Goal: Transaction & Acquisition: Purchase product/service

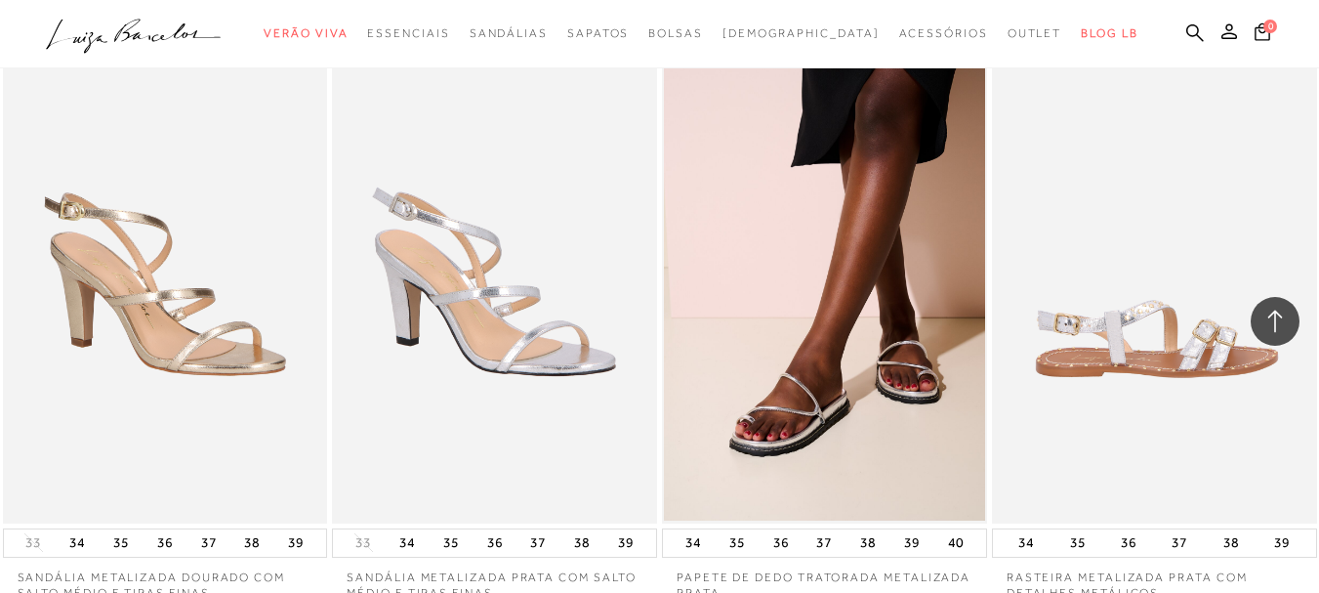
scroll to position [3514, 0]
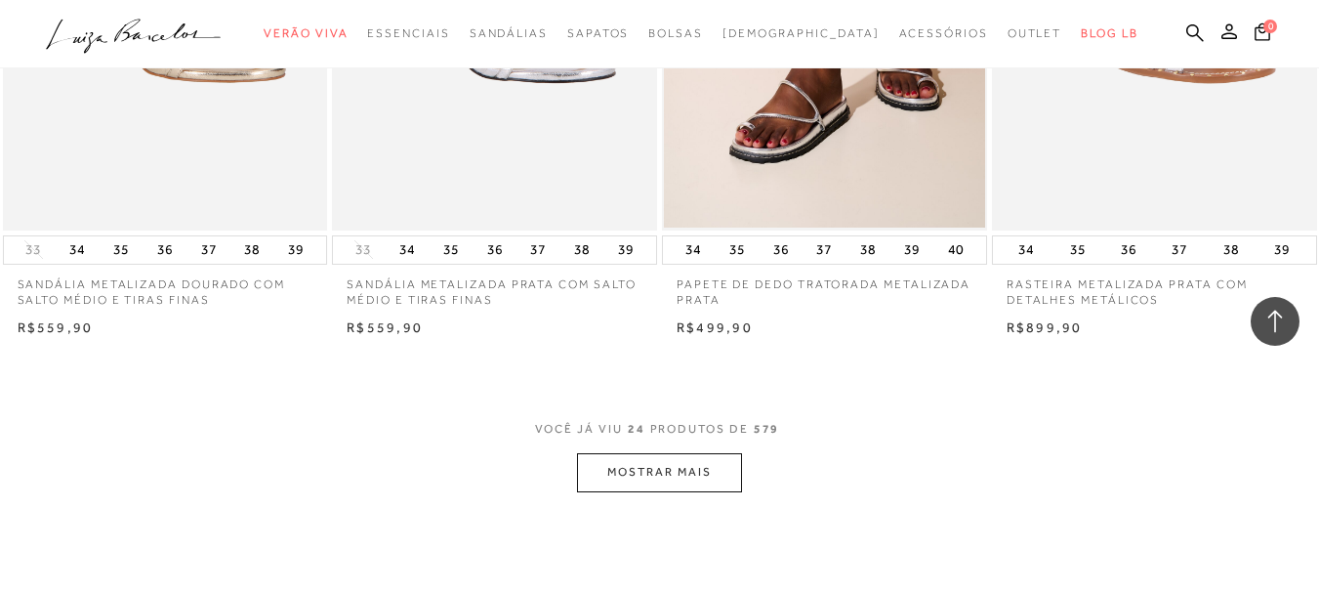
click at [693, 472] on button "MOSTRAR MAIS" at bounding box center [659, 472] width 164 height 38
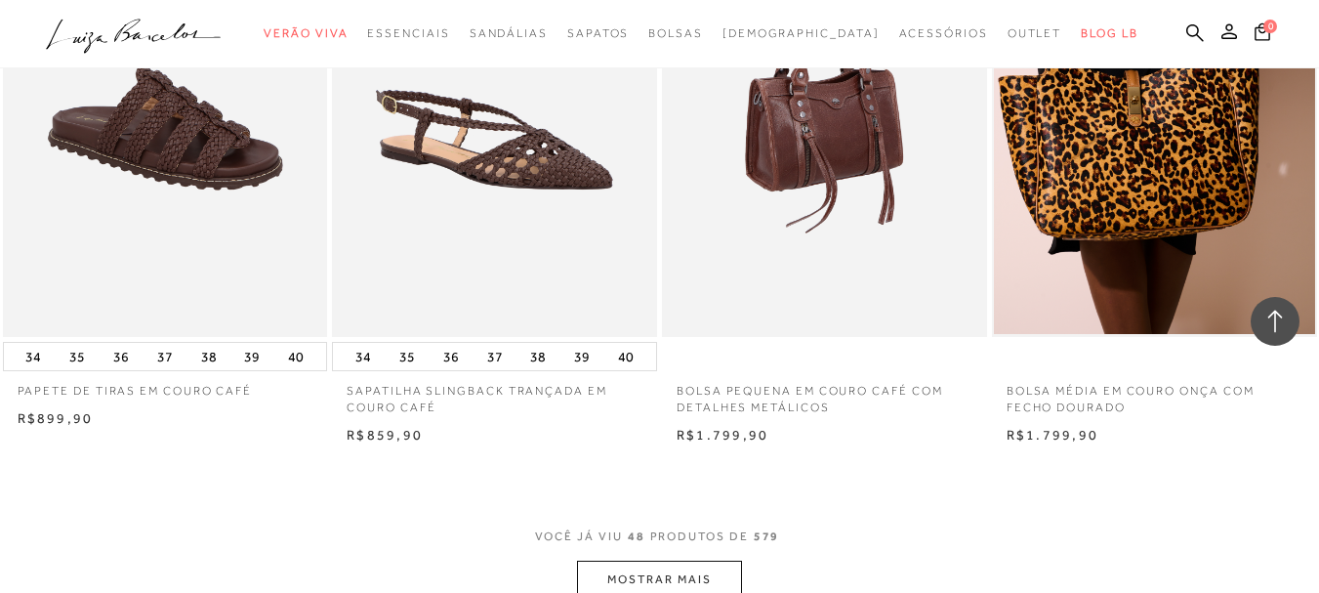
scroll to position [7322, 0]
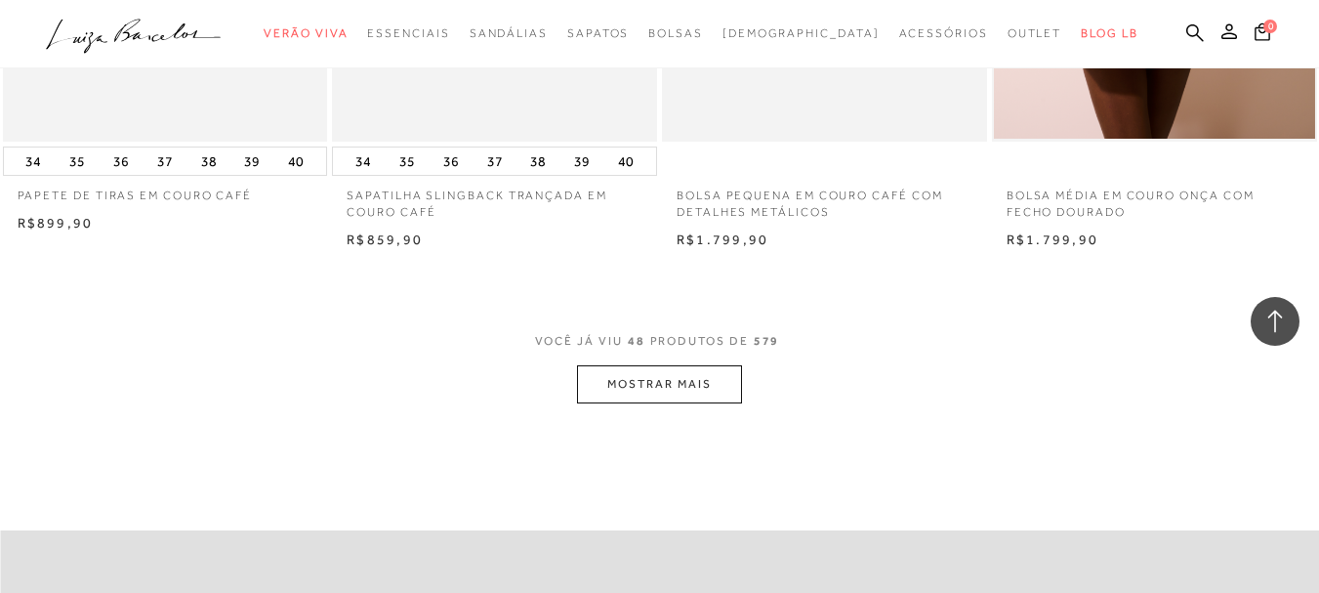
click at [638, 386] on button "MOSTRAR MAIS" at bounding box center [659, 384] width 164 height 38
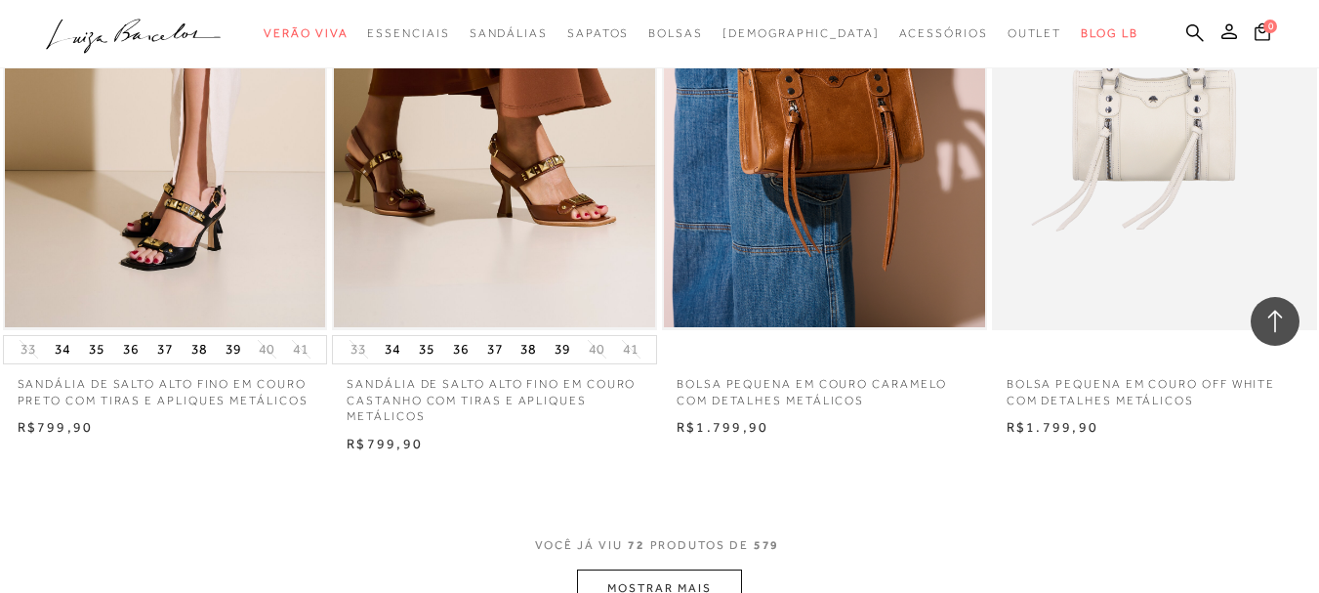
scroll to position [10934, 0]
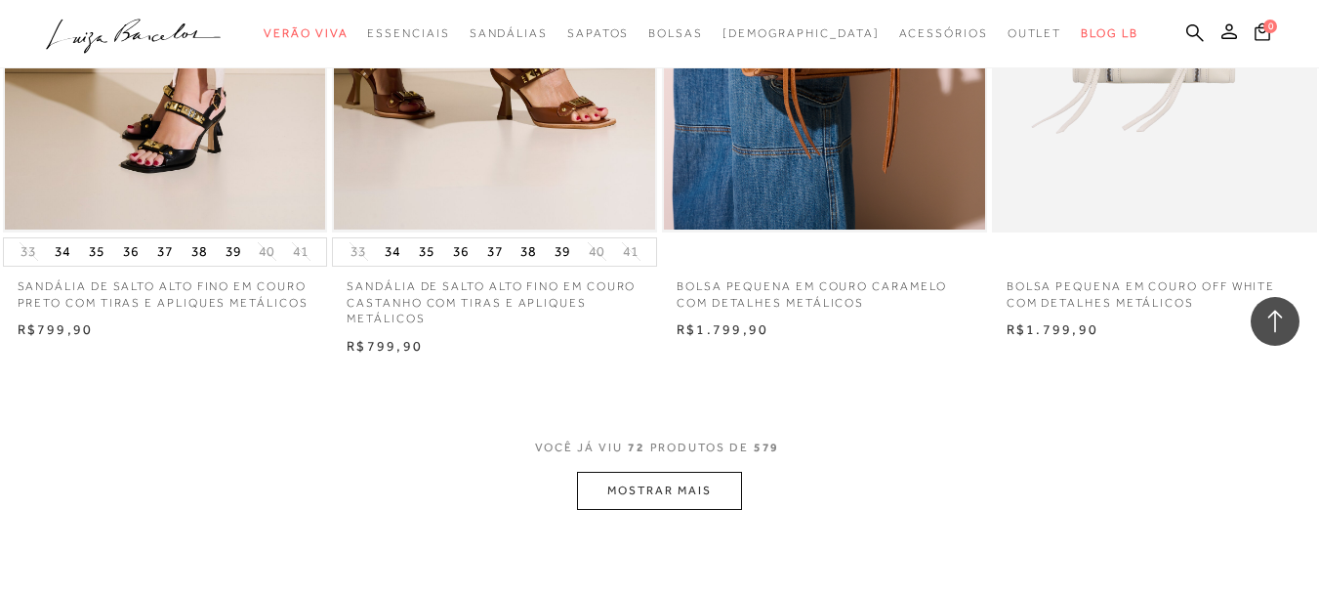
click at [691, 493] on button "MOSTRAR MAIS" at bounding box center [659, 491] width 164 height 38
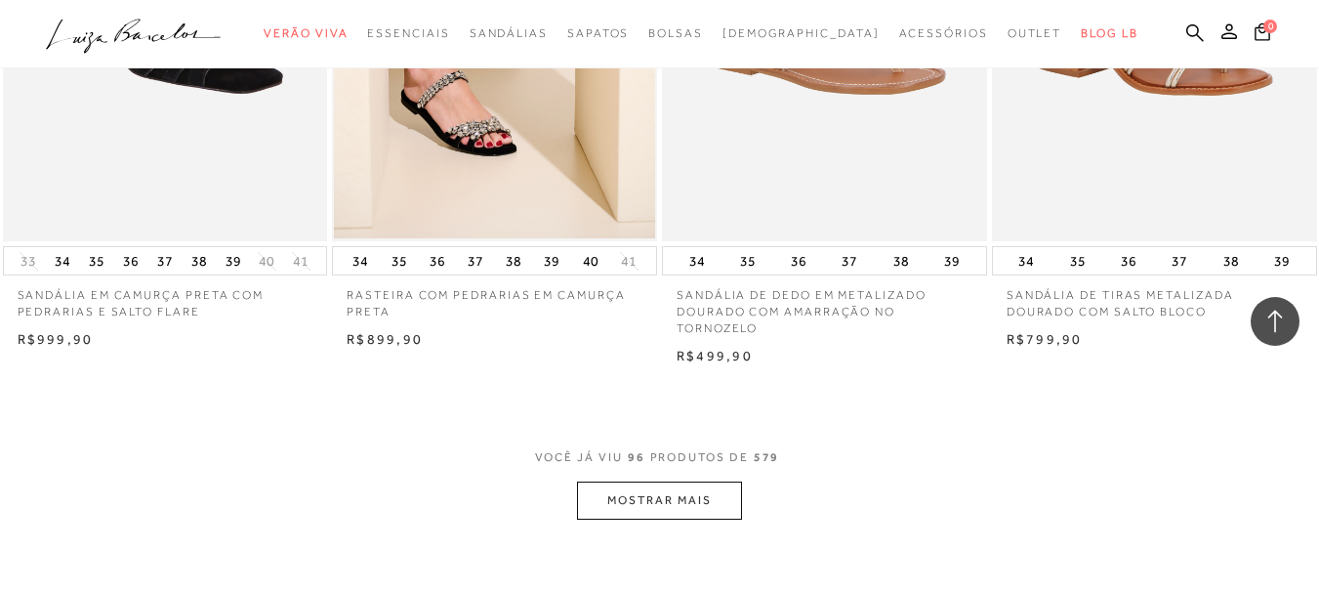
scroll to position [14936, 0]
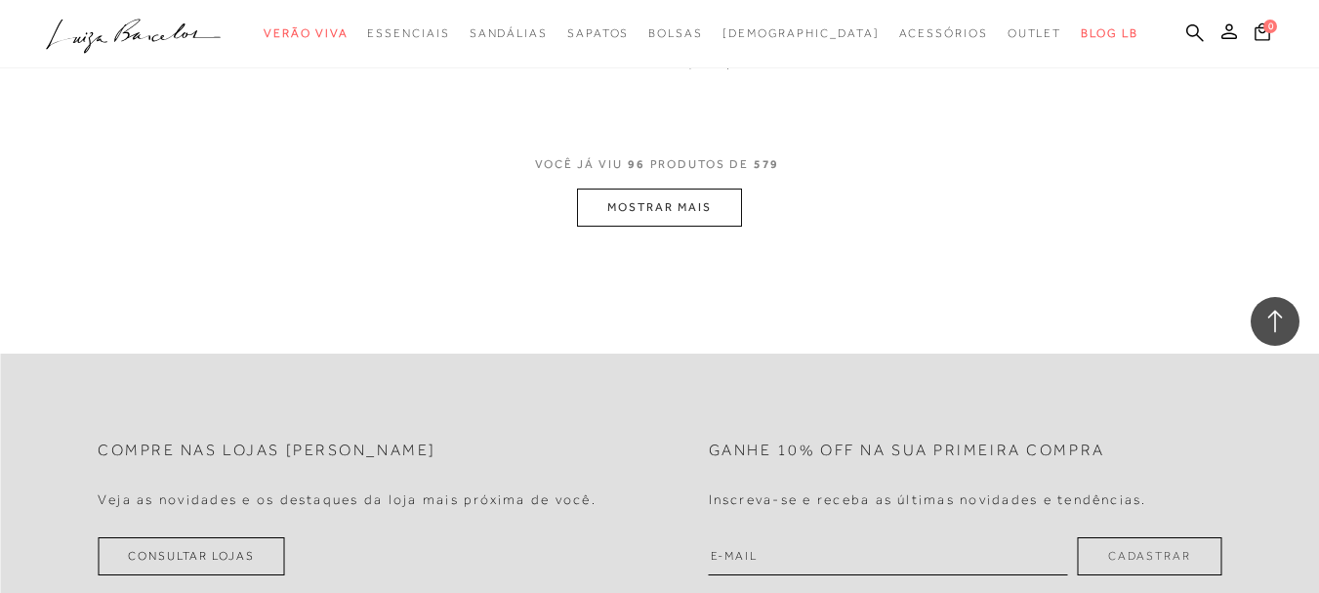
click at [665, 189] on button "MOSTRAR MAIS" at bounding box center [659, 207] width 164 height 38
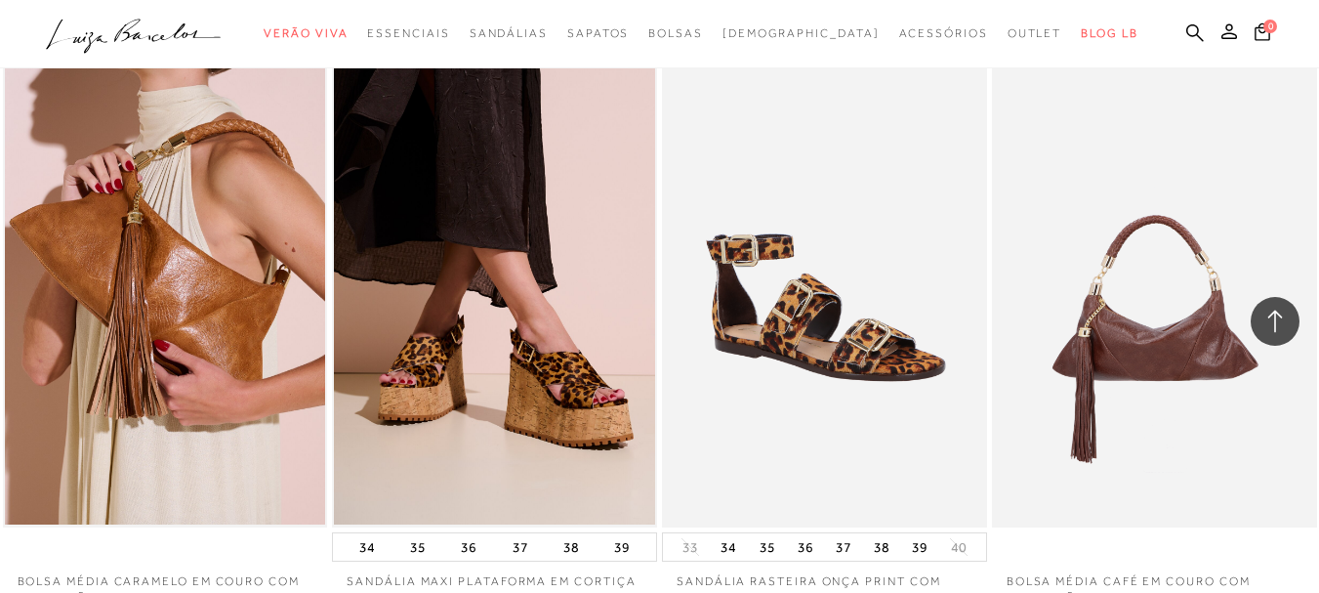
scroll to position [18353, 0]
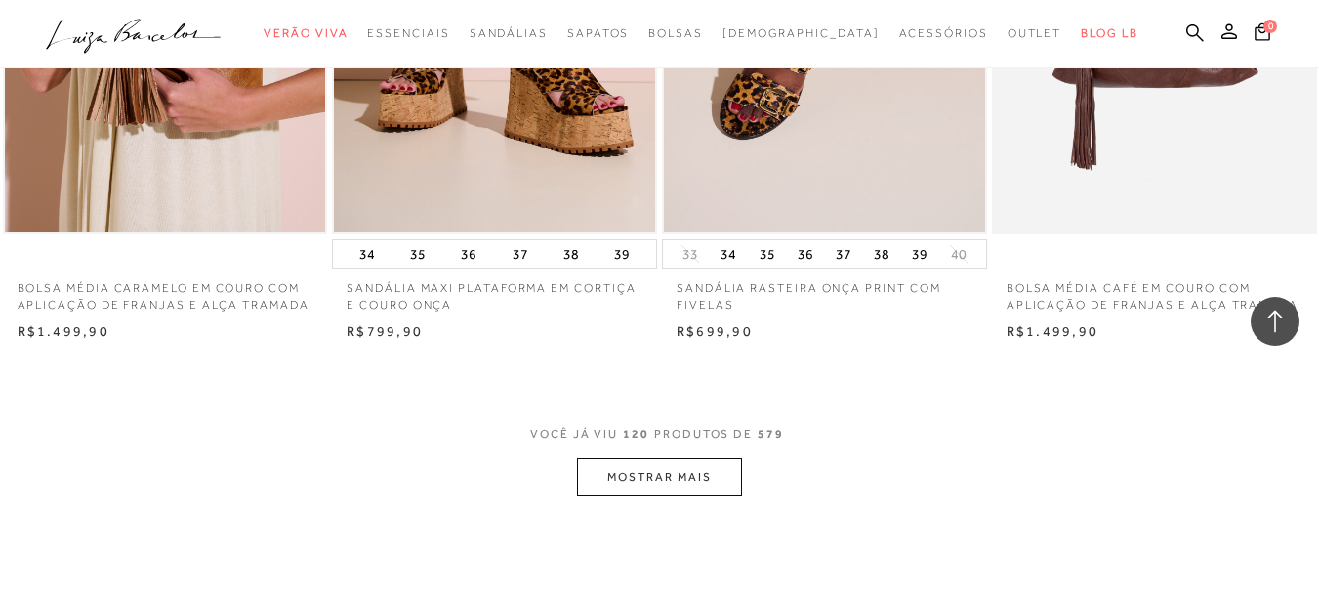
click at [683, 472] on button "MOSTRAR MAIS" at bounding box center [659, 477] width 164 height 38
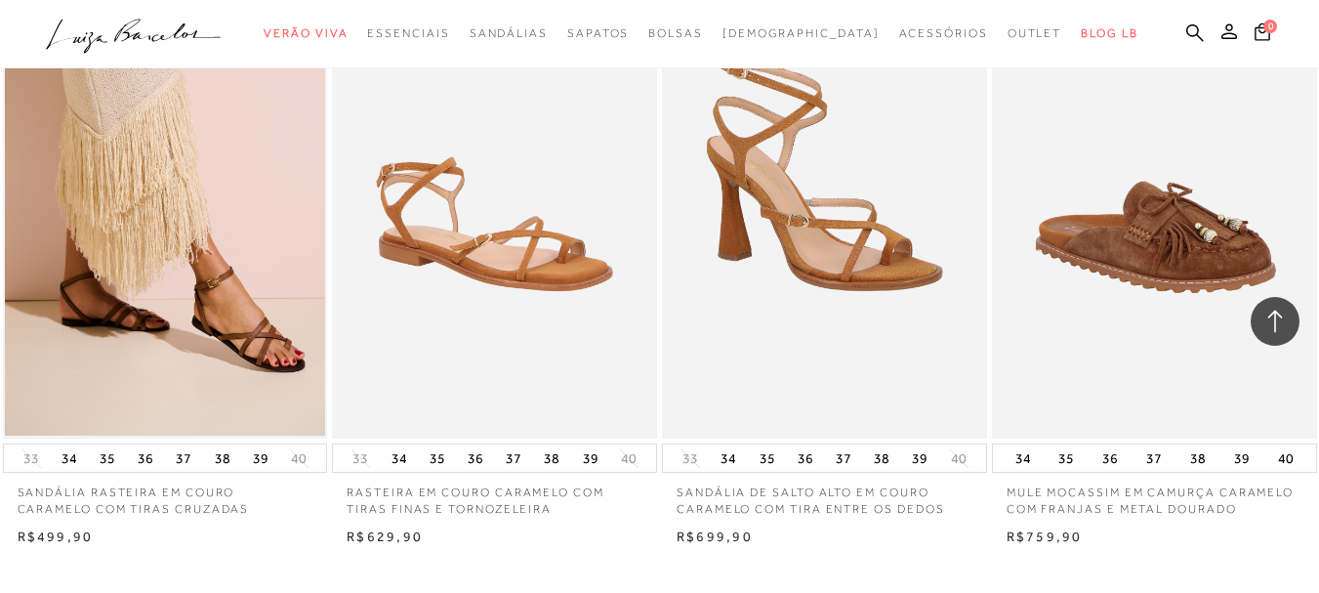
scroll to position [22063, 0]
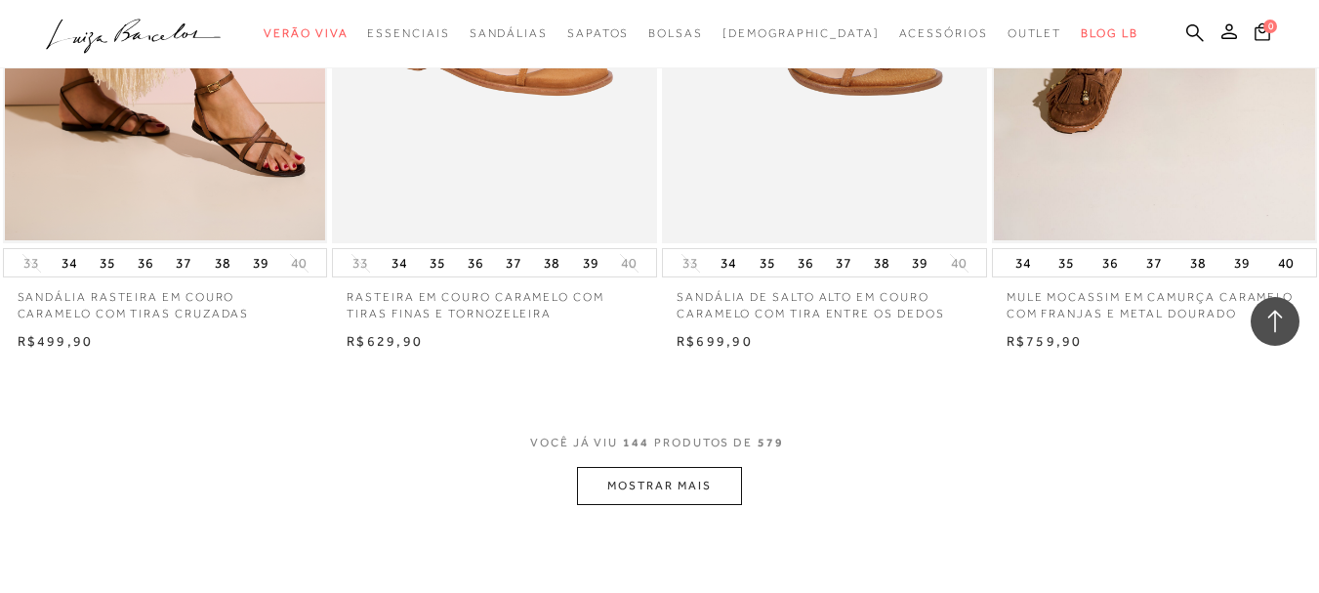
click at [713, 478] on button "MOSTRAR MAIS" at bounding box center [659, 486] width 164 height 38
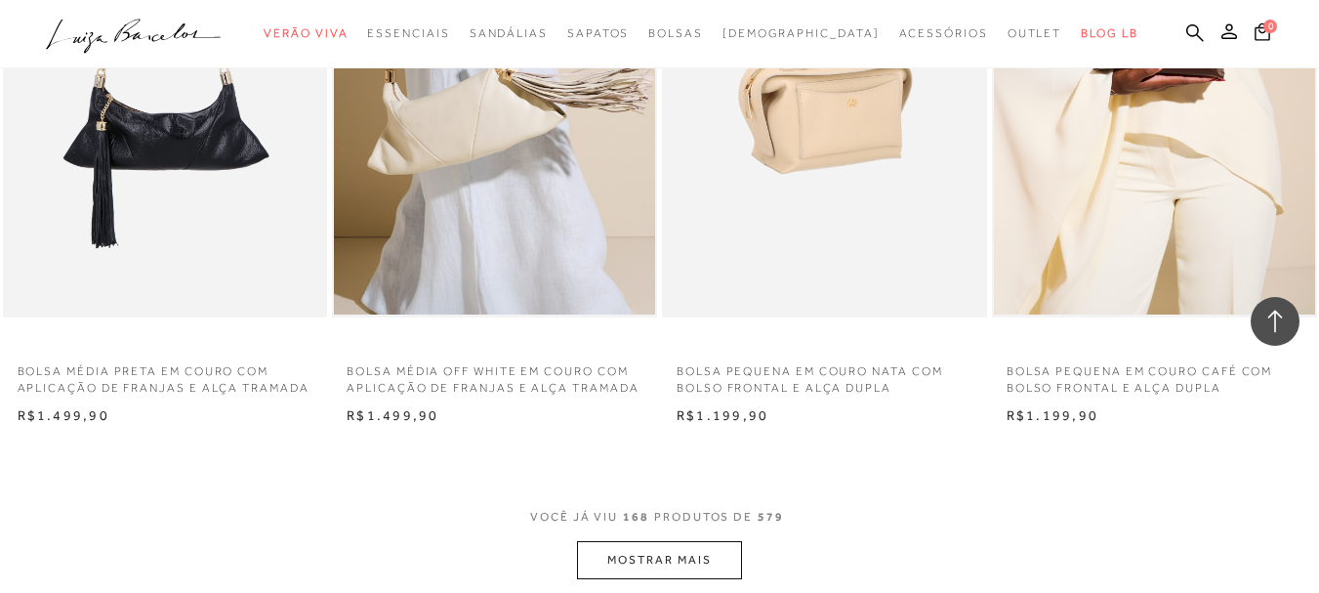
scroll to position [25772, 0]
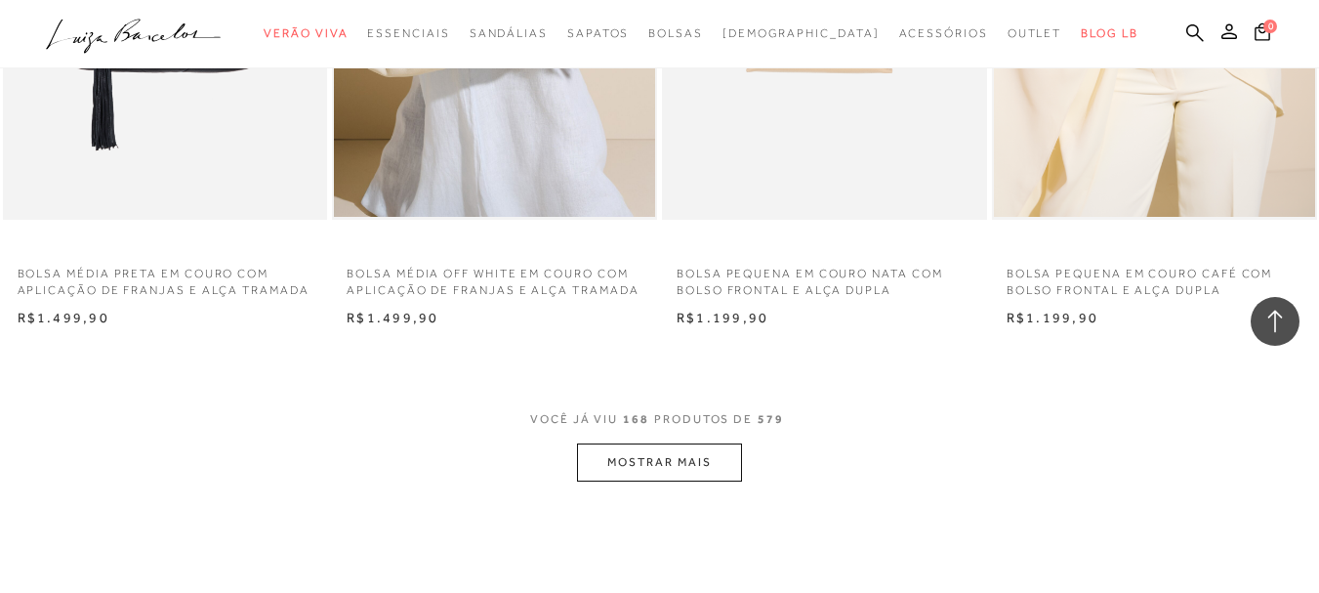
click at [700, 459] on button "MOSTRAR MAIS" at bounding box center [659, 462] width 164 height 38
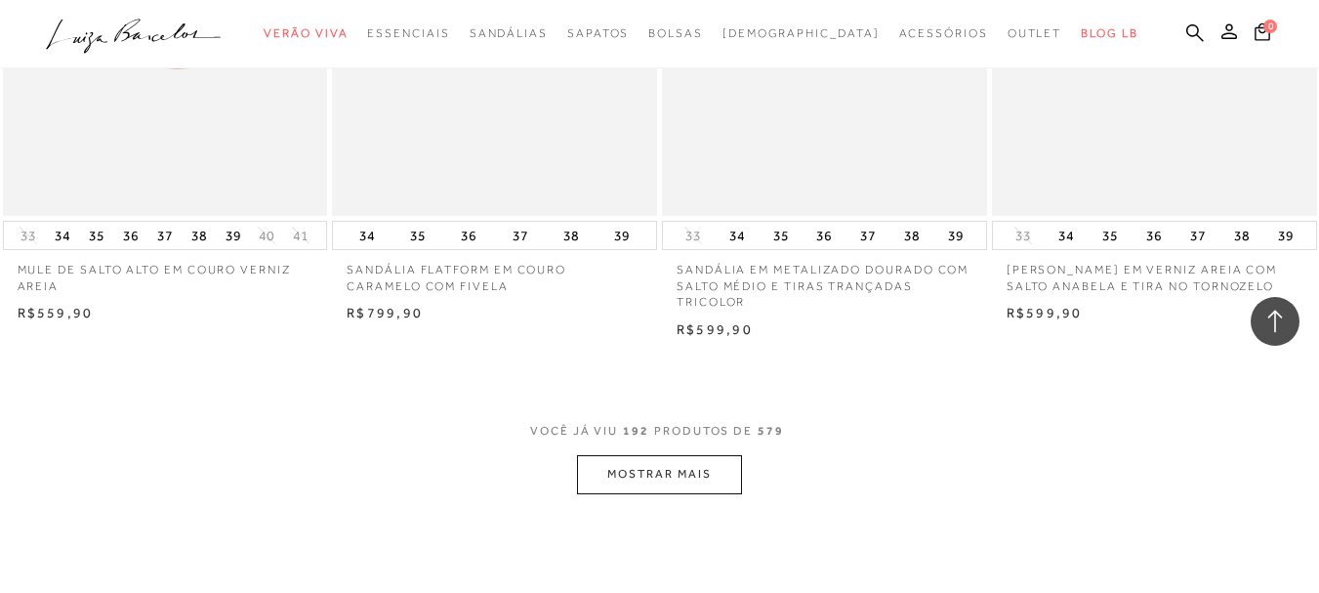
scroll to position [29677, 0]
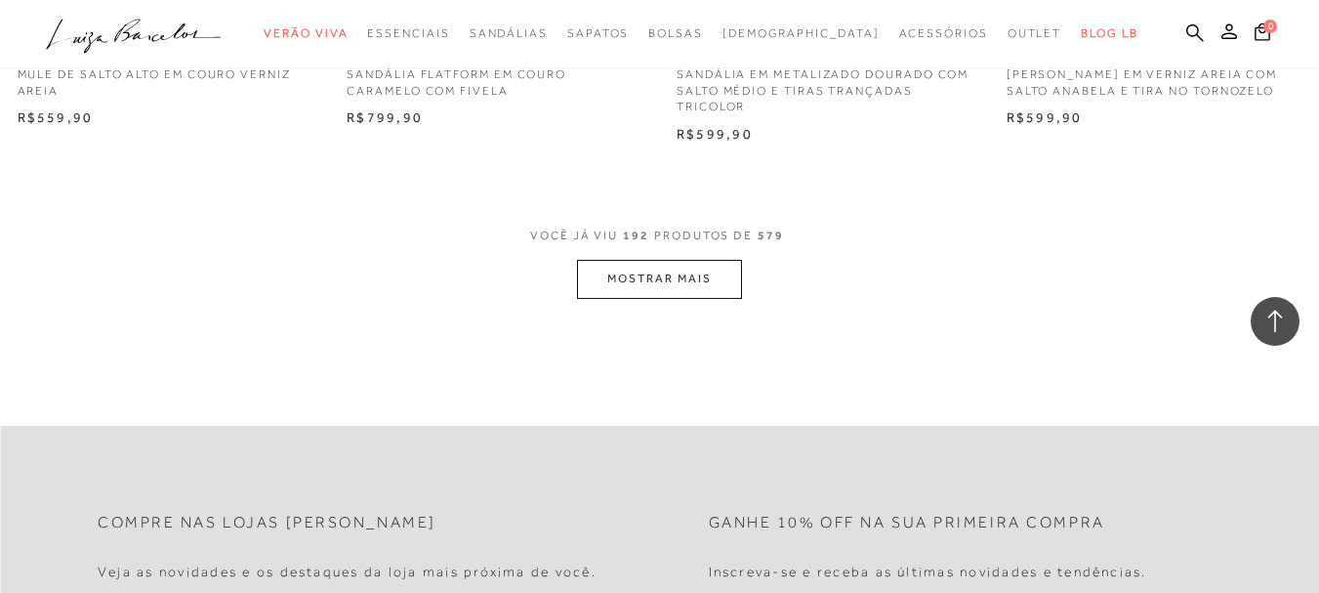
click at [677, 276] on button "MOSTRAR MAIS" at bounding box center [659, 279] width 164 height 38
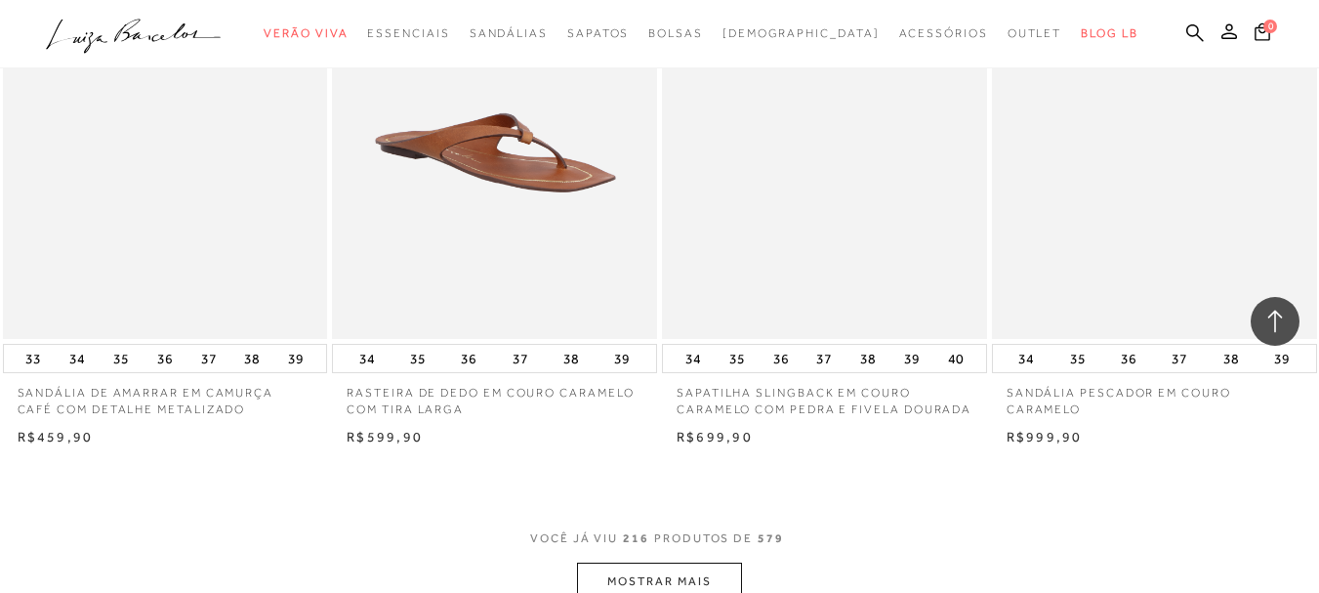
scroll to position [32801, 0]
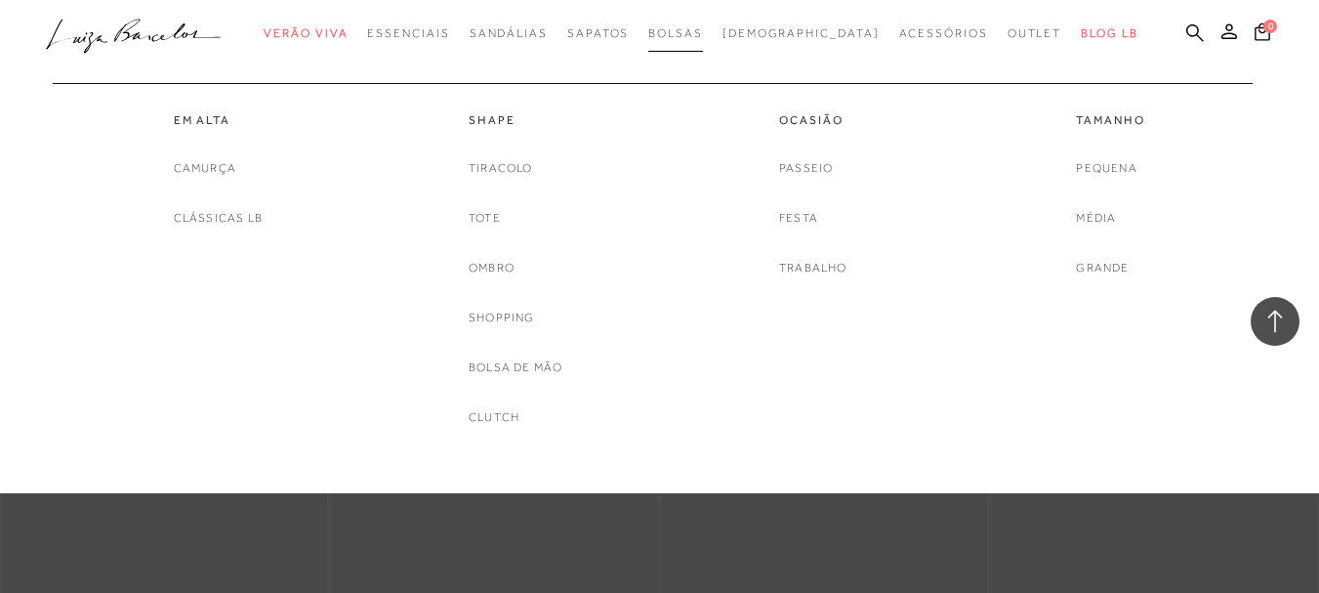
click at [703, 33] on span "Bolsas" at bounding box center [675, 33] width 55 height 14
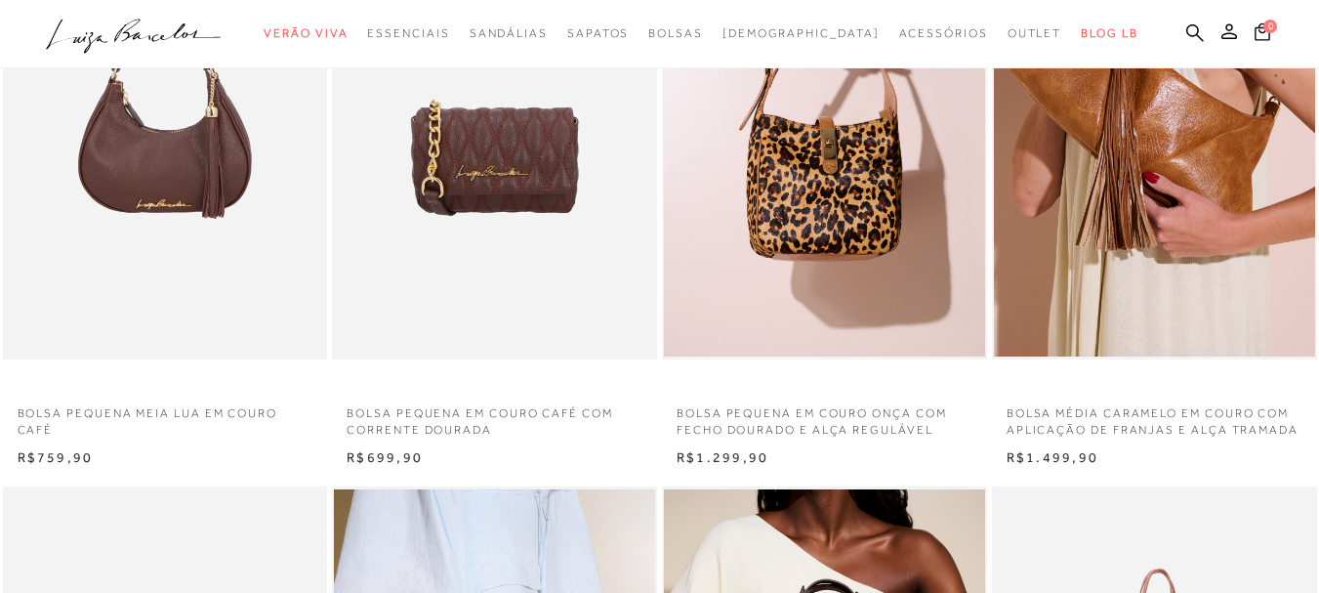
scroll to position [781, 0]
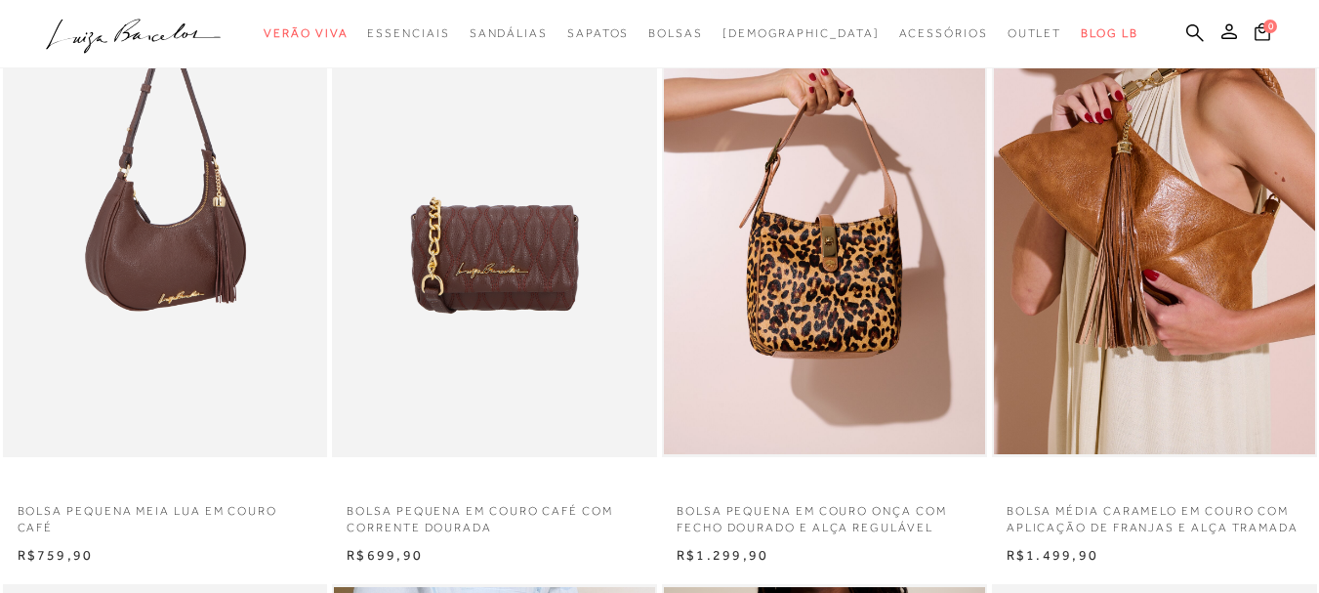
click at [153, 250] on img at bounding box center [166, 213] width 323 height 487
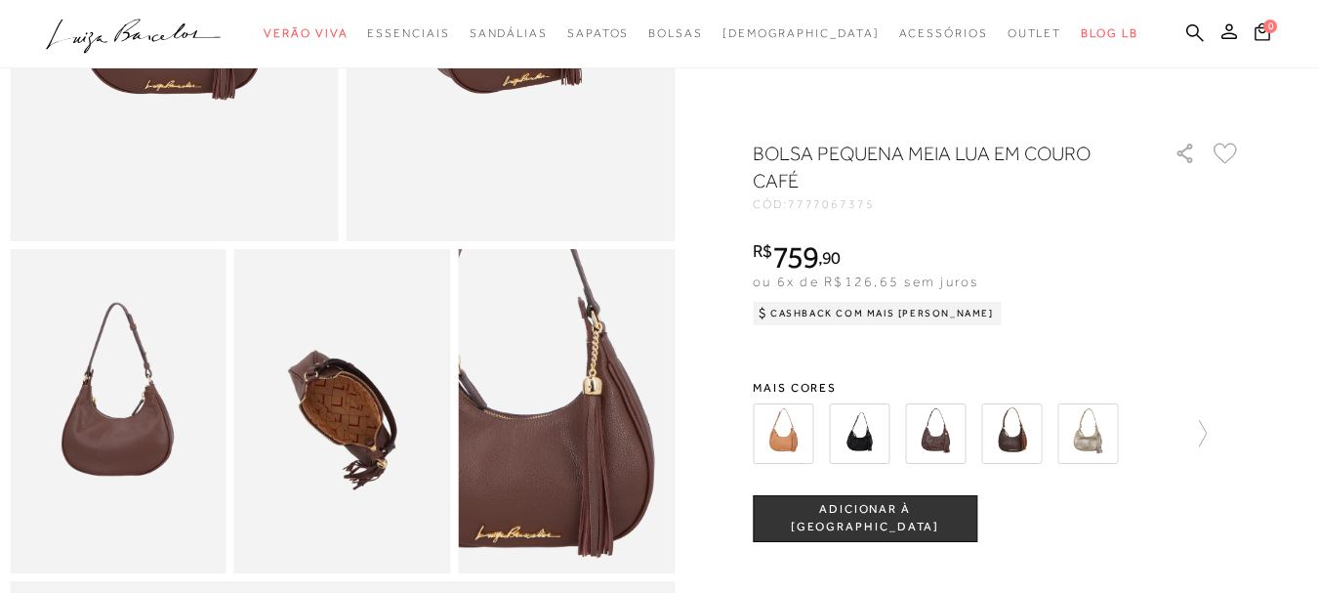
scroll to position [293, 0]
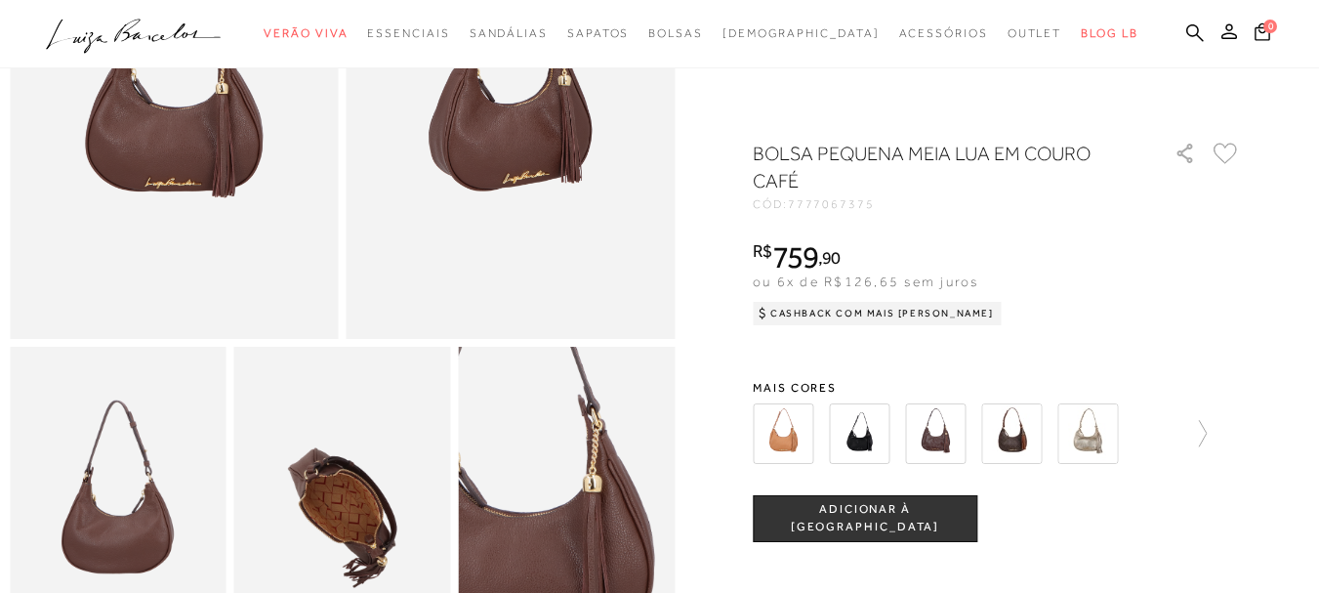
click at [867, 443] on img at bounding box center [859, 433] width 61 height 61
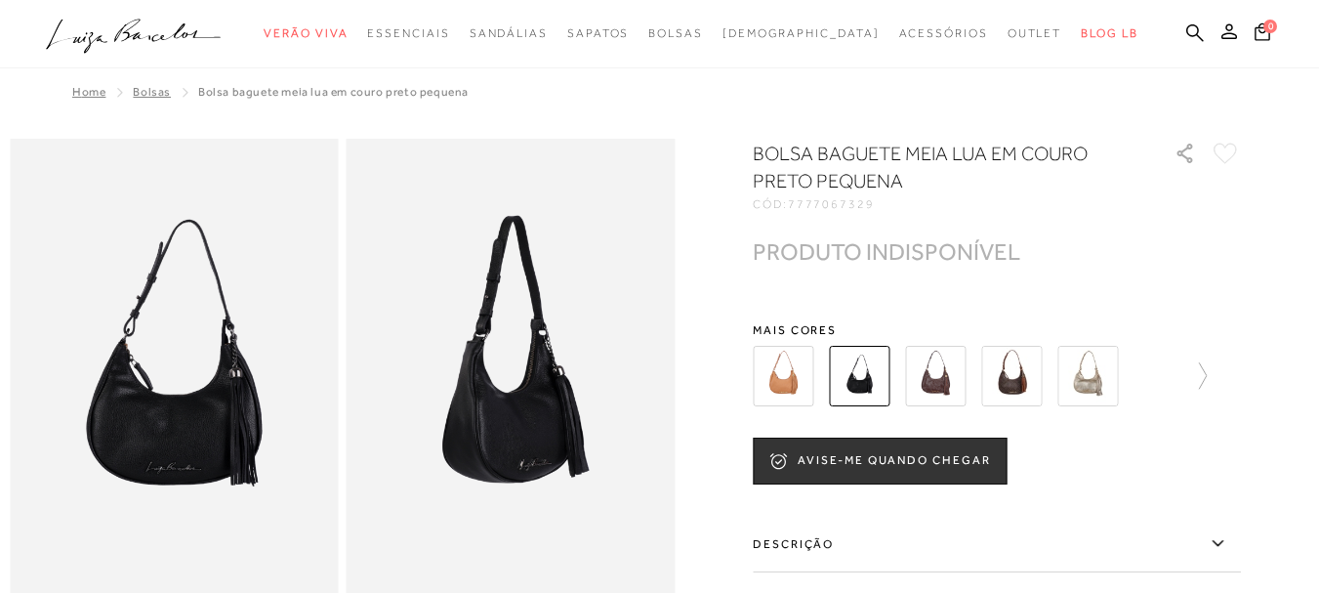
click at [1017, 383] on img at bounding box center [1011, 376] width 61 height 61
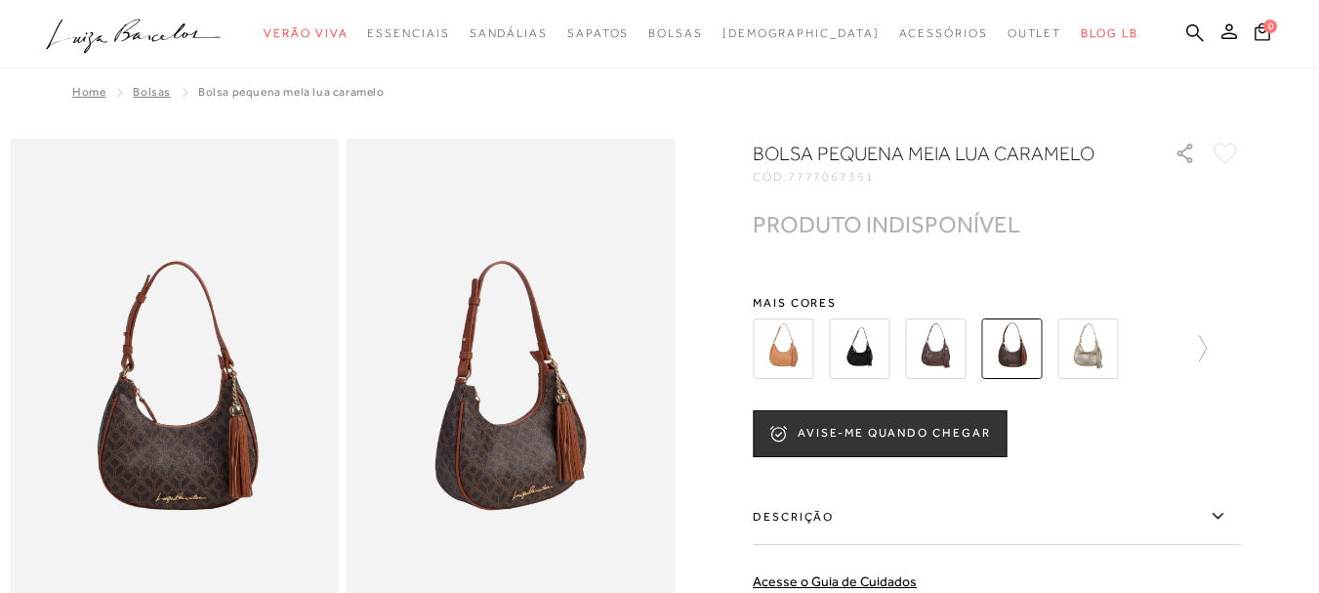
click at [1097, 349] on img at bounding box center [1087, 348] width 61 height 61
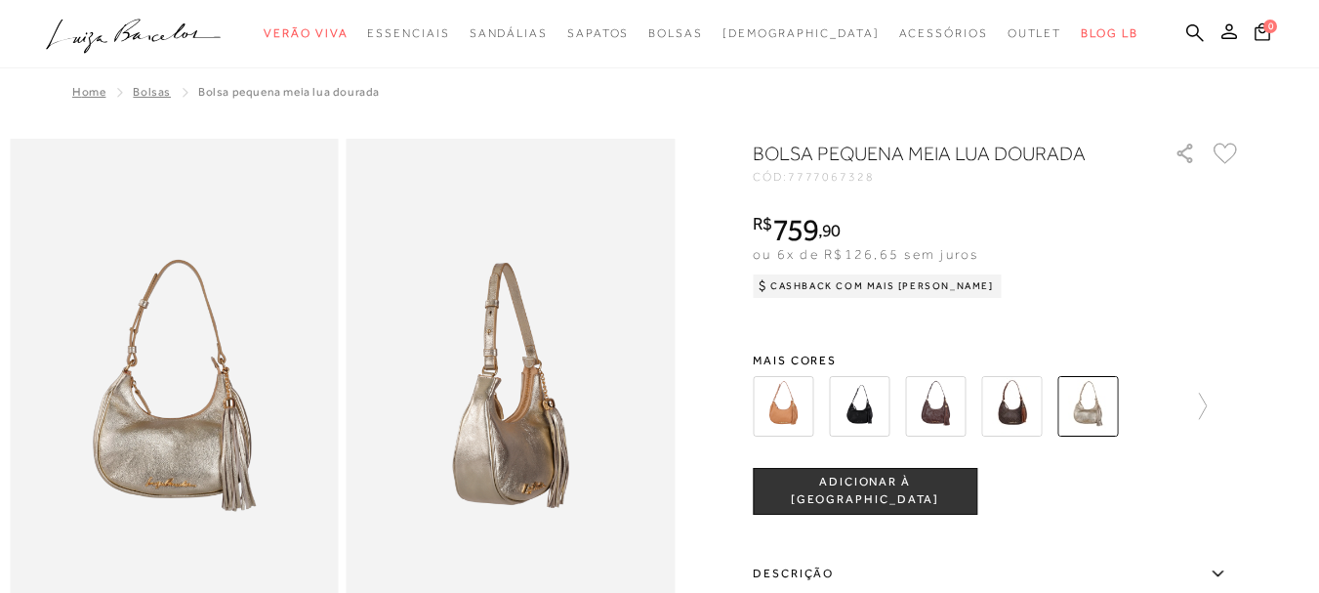
click at [813, 402] on img at bounding box center [783, 406] width 61 height 61
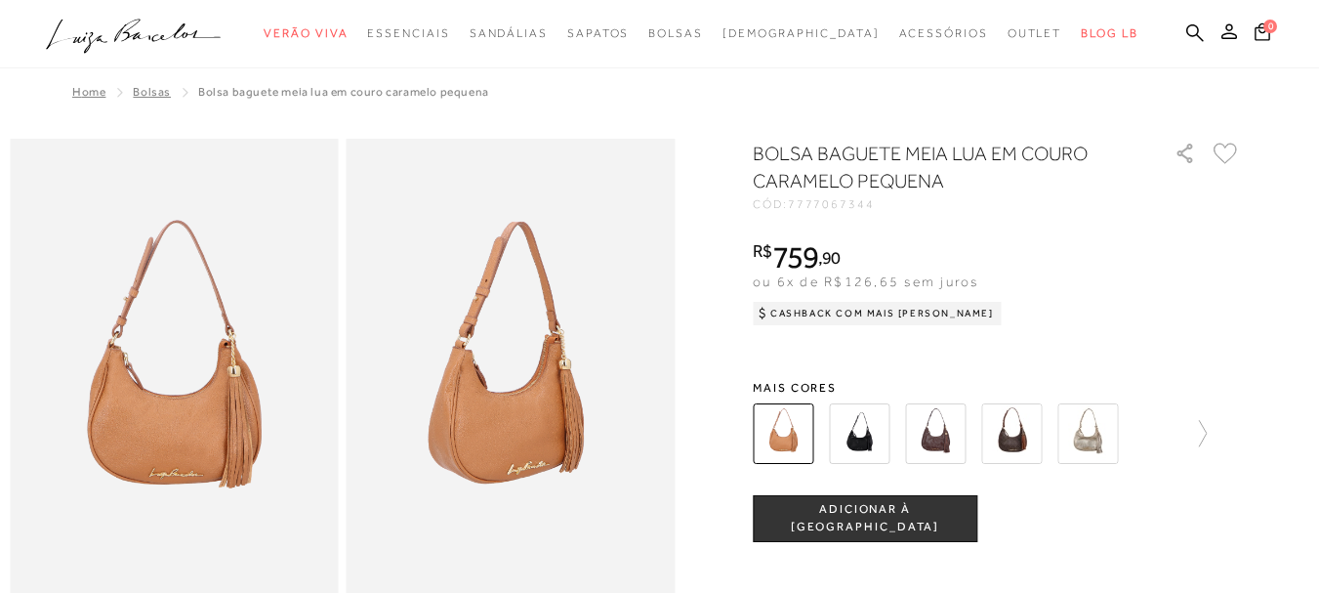
click at [878, 419] on img at bounding box center [859, 433] width 61 height 61
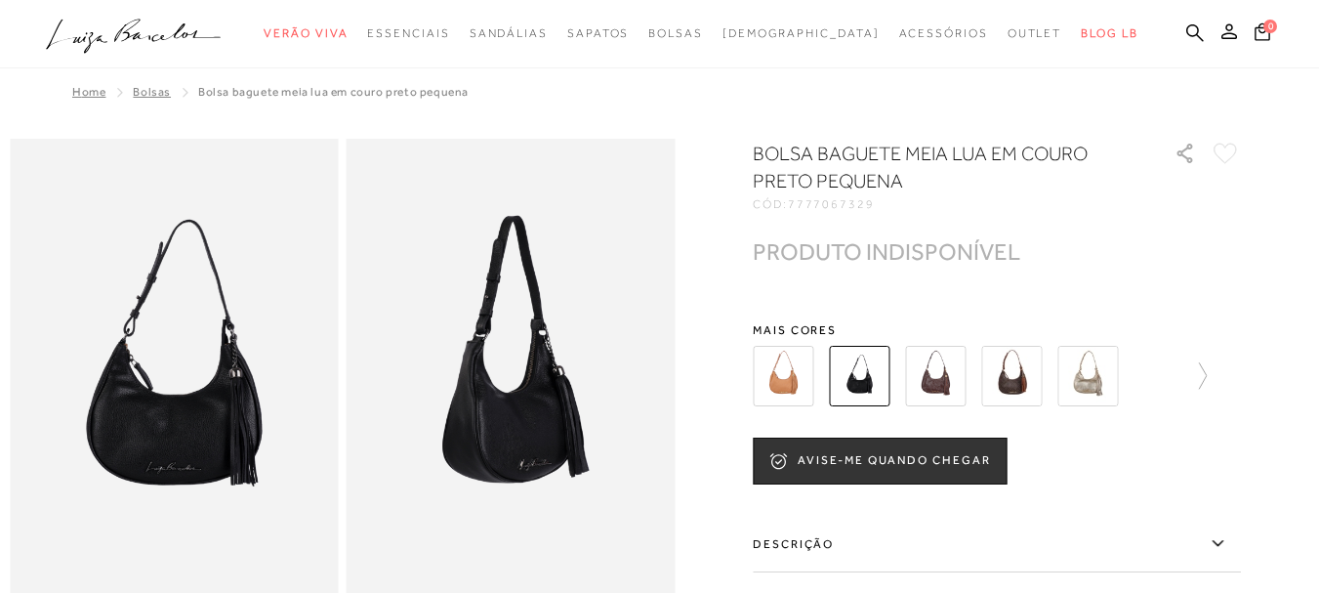
click at [931, 396] on img at bounding box center [935, 376] width 61 height 61
